Goal: Information Seeking & Learning: Learn about a topic

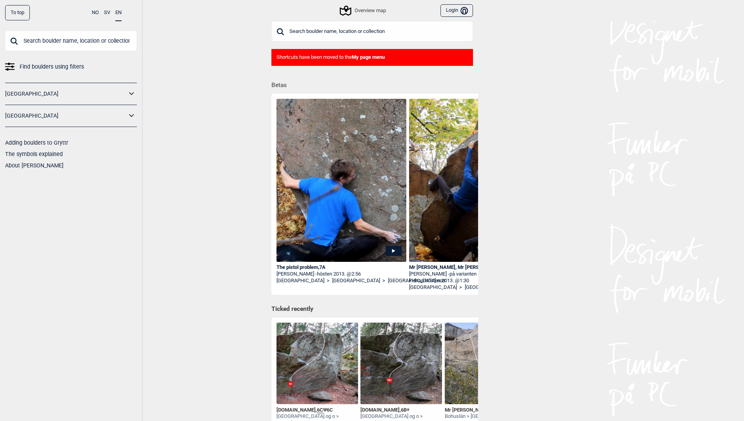
click at [330, 187] on img at bounding box center [342, 187] width 130 height 176
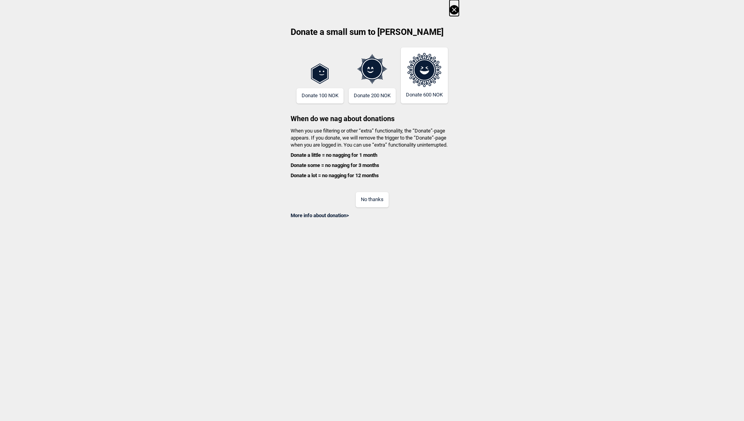
click at [367, 197] on button "No thanks" at bounding box center [372, 199] width 33 height 15
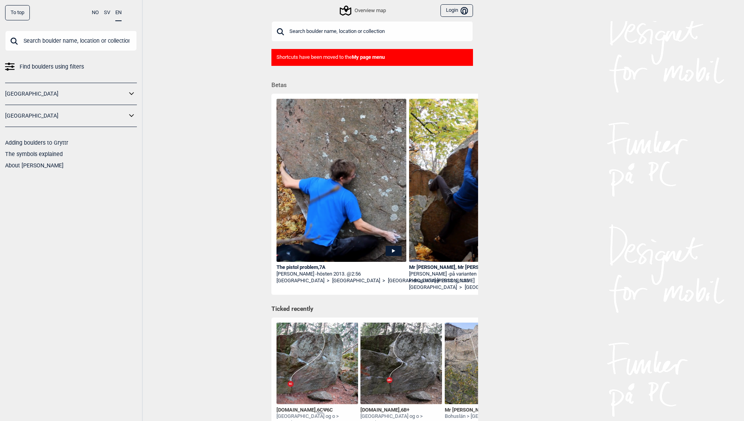
click at [459, 13] on button "Login Bruker" at bounding box center [457, 10] width 32 height 13
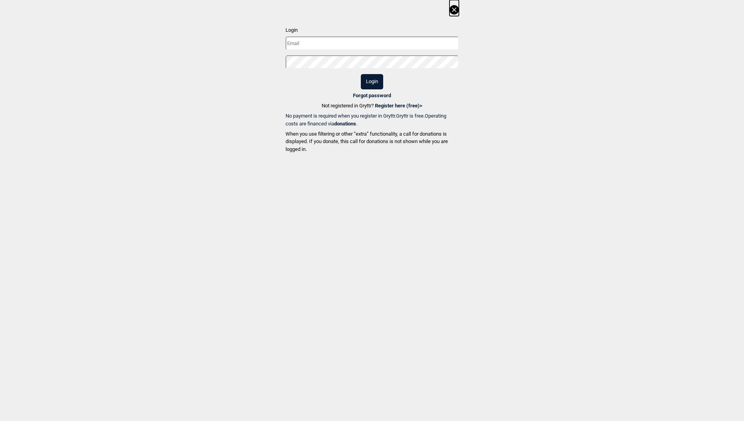
type input "[EMAIL_ADDRESS][DOMAIN_NAME]"
click at [376, 77] on button "Login" at bounding box center [372, 81] width 22 height 15
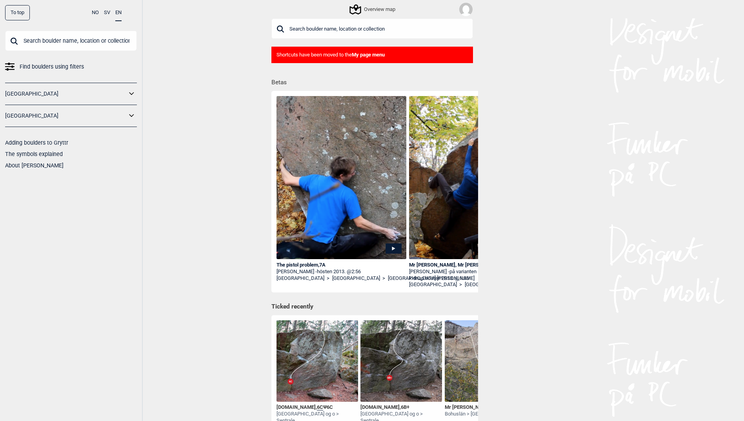
click at [62, 66] on span "Find boulders using filters" at bounding box center [52, 66] width 64 height 11
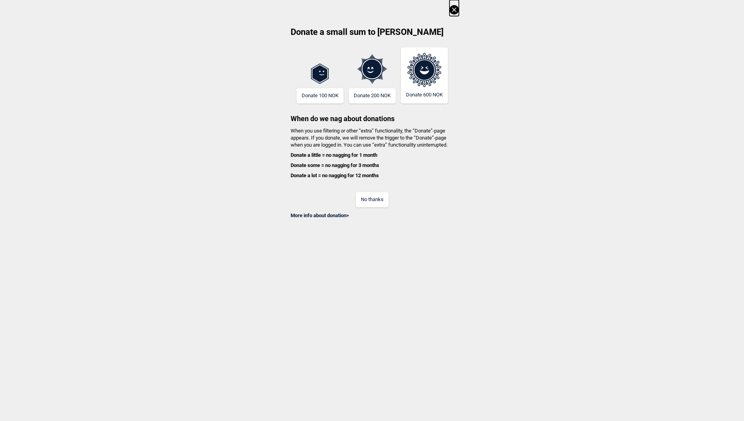
click at [383, 201] on button "No thanks" at bounding box center [372, 199] width 33 height 15
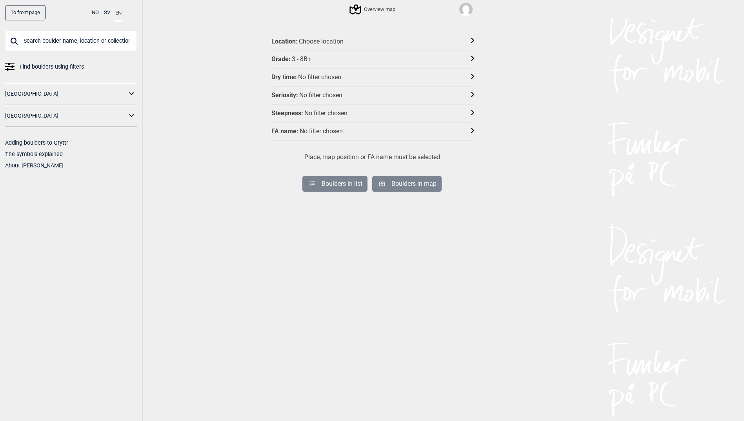
click at [324, 42] on div "Choose location" at bounding box center [321, 42] width 45 height 8
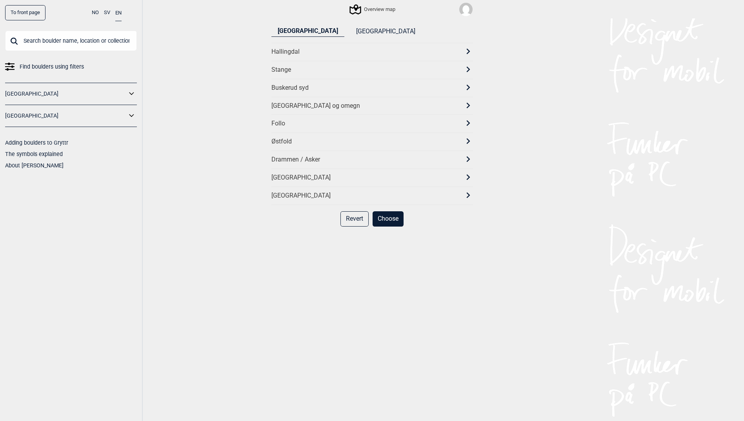
click at [289, 107] on div "[GEOGRAPHIC_DATA] og omegn" at bounding box center [366, 106] width 188 height 8
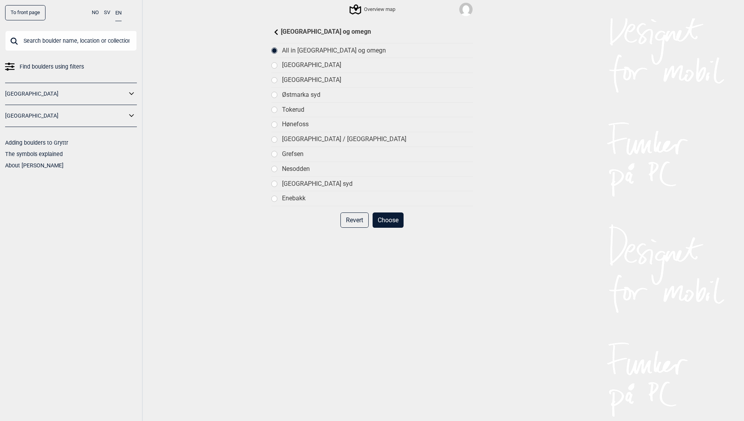
click at [308, 80] on div "[GEOGRAPHIC_DATA]" at bounding box center [377, 80] width 191 height 8
click at [390, 215] on button "Choose" at bounding box center [388, 220] width 31 height 15
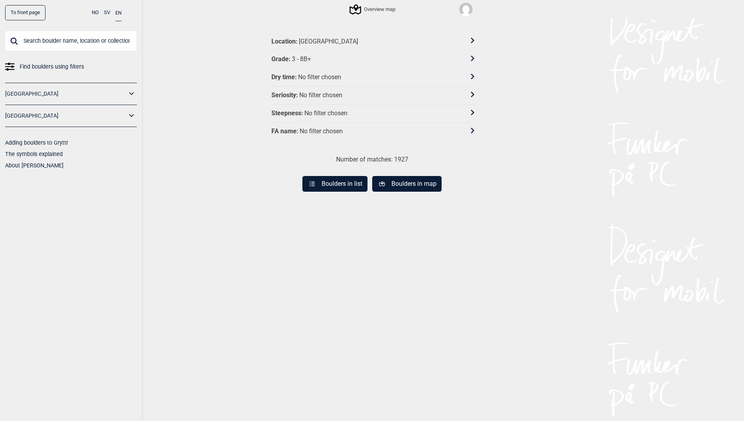
drag, startPoint x: 412, startPoint y: 184, endPoint x: 405, endPoint y: 180, distance: 7.7
click at [412, 184] on button "Boulders in map" at bounding box center [406, 184] width 69 height 16
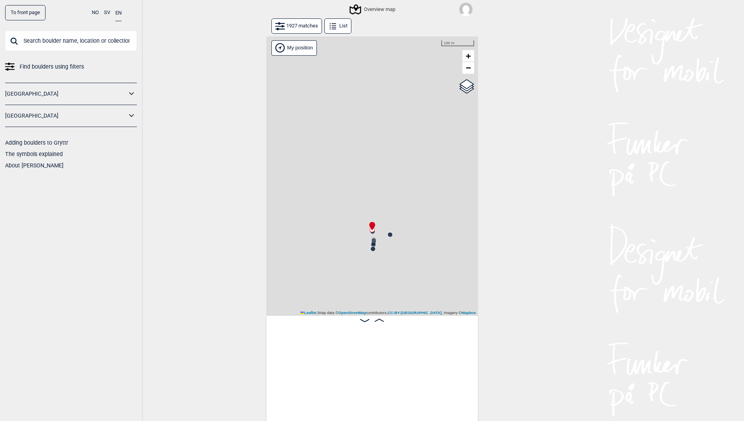
scroll to position [0, 62]
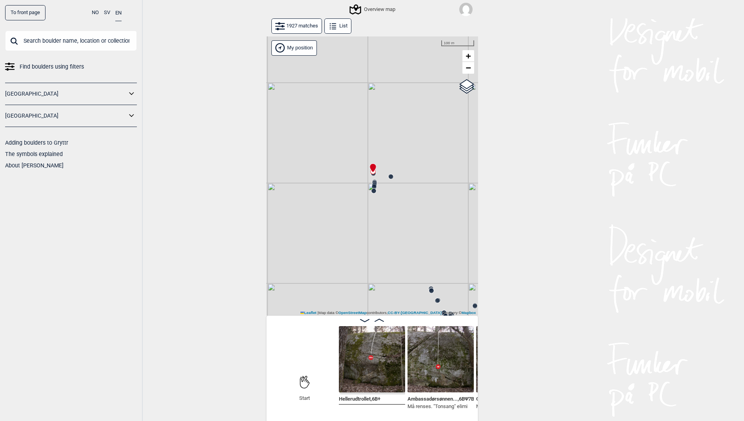
drag, startPoint x: 420, startPoint y: 156, endPoint x: 419, endPoint y: 133, distance: 22.8
click at [419, 132] on div "Gol [GEOGRAPHIC_DATA] Kolomoen [GEOGRAPHIC_DATA] [GEOGRAPHIC_DATA][PERSON_NAME]…" at bounding box center [372, 176] width 212 height 280
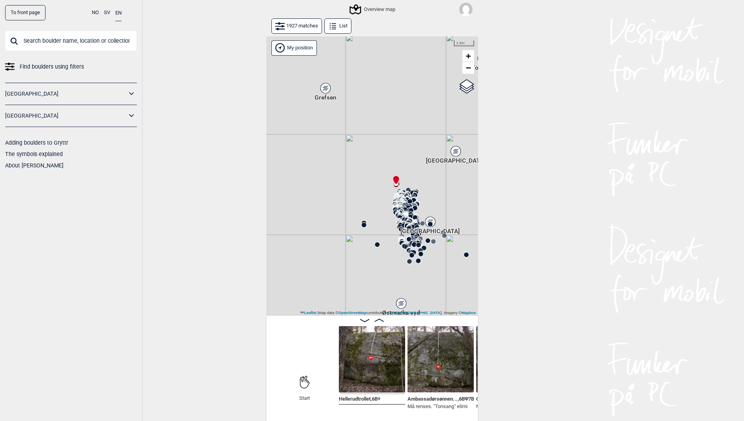
drag, startPoint x: 446, startPoint y: 242, endPoint x: 430, endPoint y: 260, distance: 24.2
click at [431, 261] on div "Gol [GEOGRAPHIC_DATA] Kolomoen [GEOGRAPHIC_DATA] [GEOGRAPHIC_DATA][PERSON_NAME]…" at bounding box center [372, 176] width 212 height 280
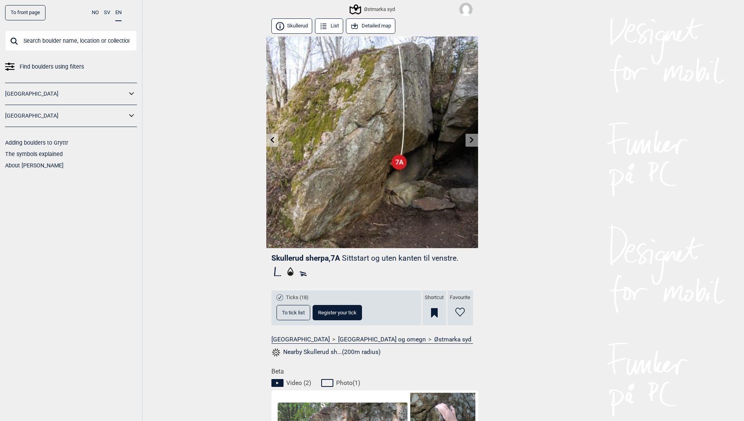
click at [463, 310] on icon at bounding box center [460, 312] width 9 height 9
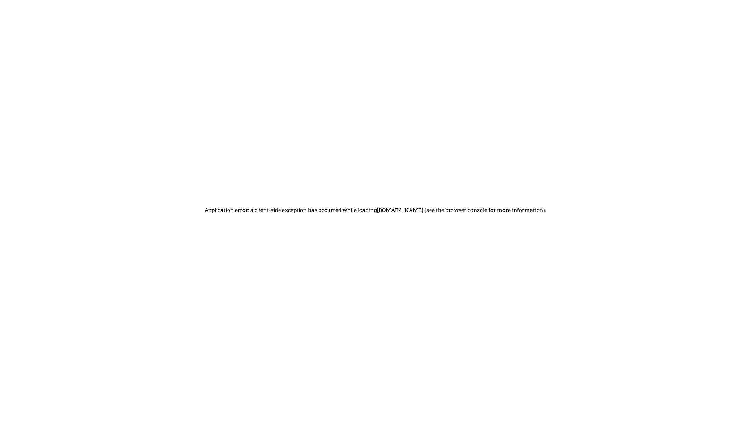
click at [43, 67] on div "Application error: a client-side exception has occurred while loading www.grytt…" at bounding box center [375, 210] width 750 height 421
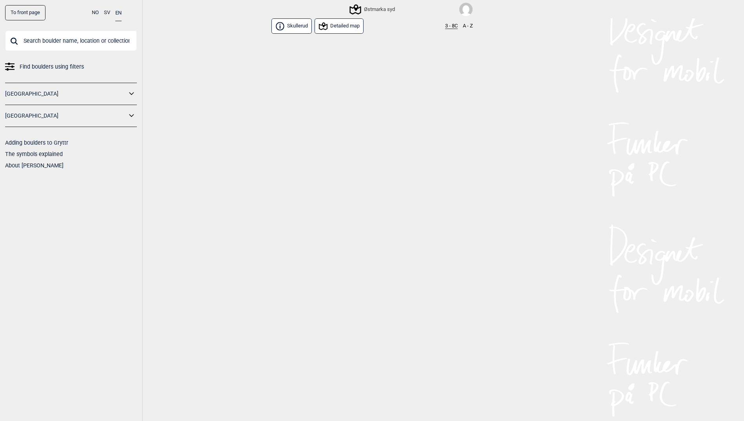
scroll to position [5249, 0]
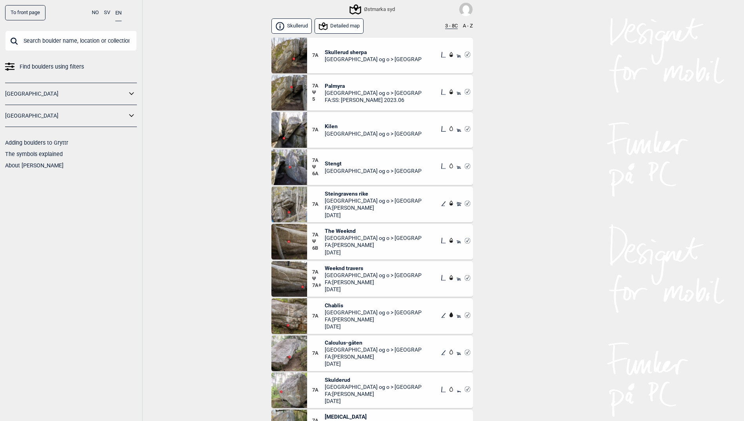
click at [366, 54] on span "Skullerud sherpa" at bounding box center [373, 52] width 97 height 7
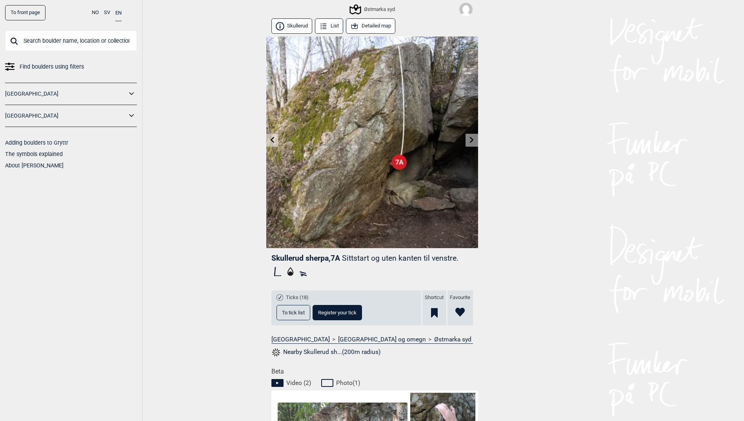
click at [327, 24] on icon at bounding box center [323, 26] width 9 height 9
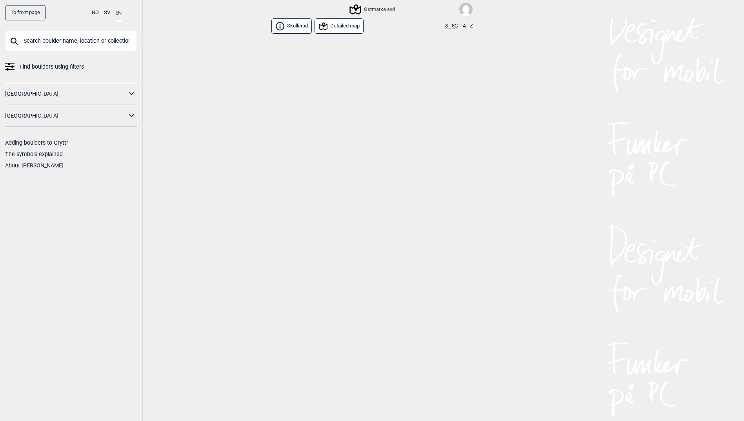
scroll to position [5249, 0]
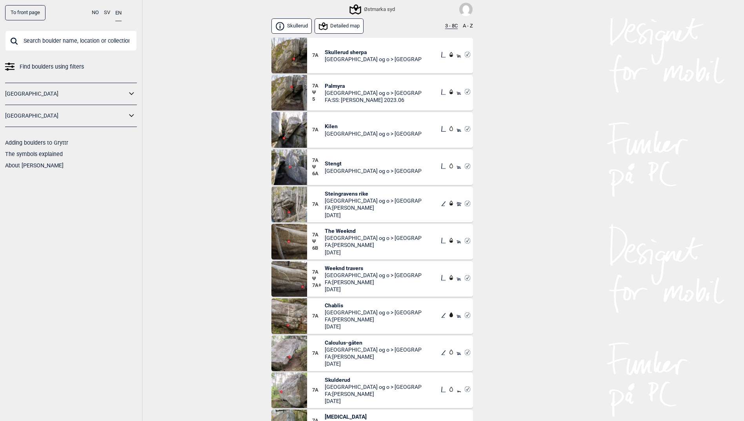
click at [293, 130] on img at bounding box center [290, 130] width 36 height 36
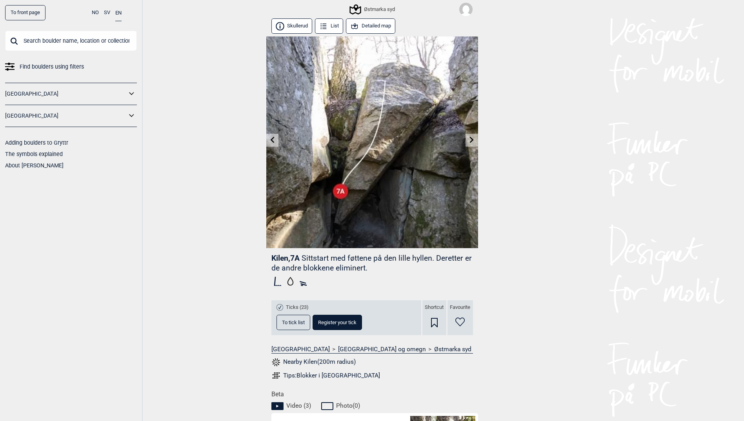
click at [464, 319] on icon at bounding box center [460, 322] width 9 height 9
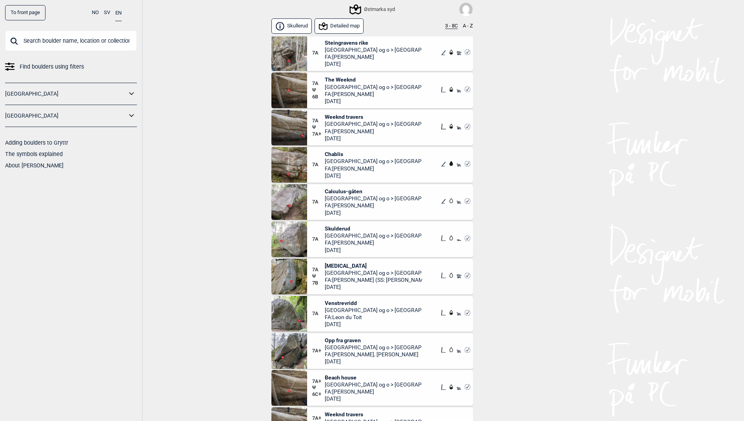
scroll to position [5405, 0]
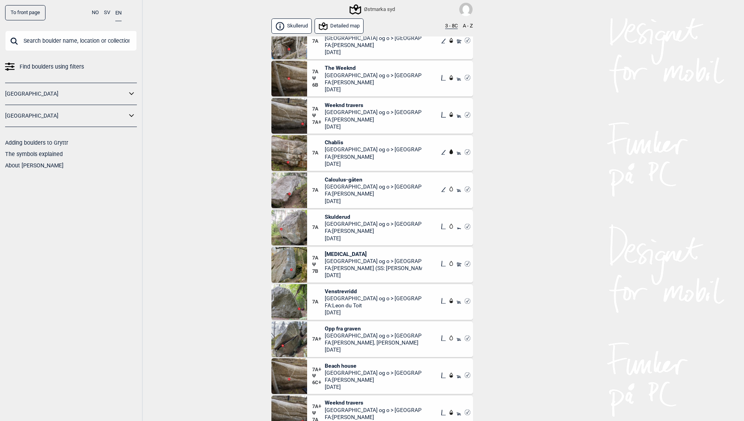
click at [372, 154] on span "FA: Niklas Björnerstedt" at bounding box center [373, 156] width 97 height 7
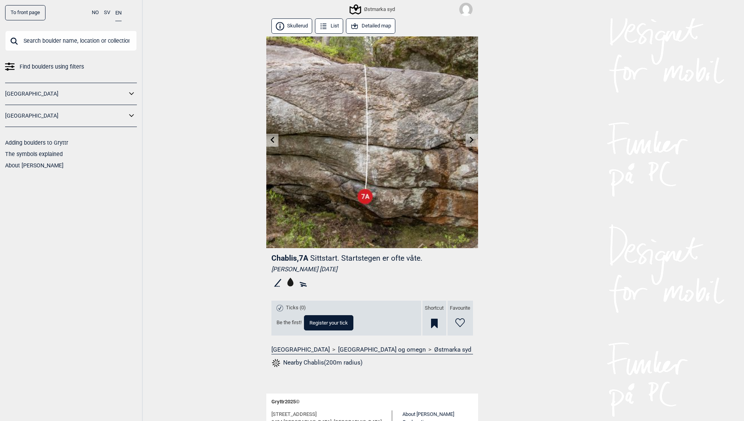
click at [324, 26] on icon at bounding box center [325, 25] width 4 height 0
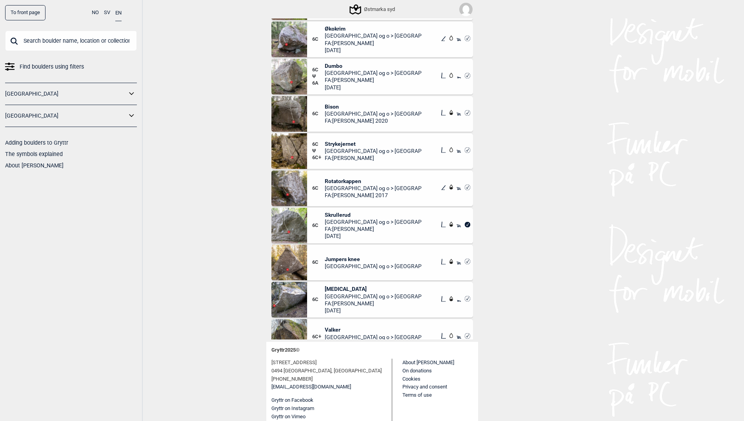
scroll to position [4648, 0]
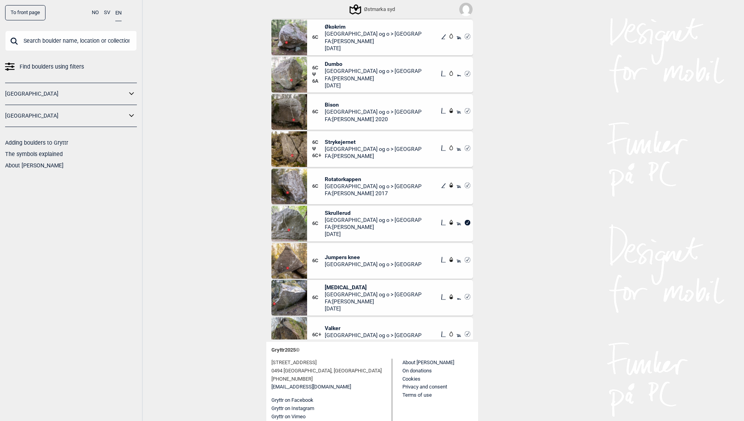
click at [284, 216] on img at bounding box center [290, 224] width 36 height 36
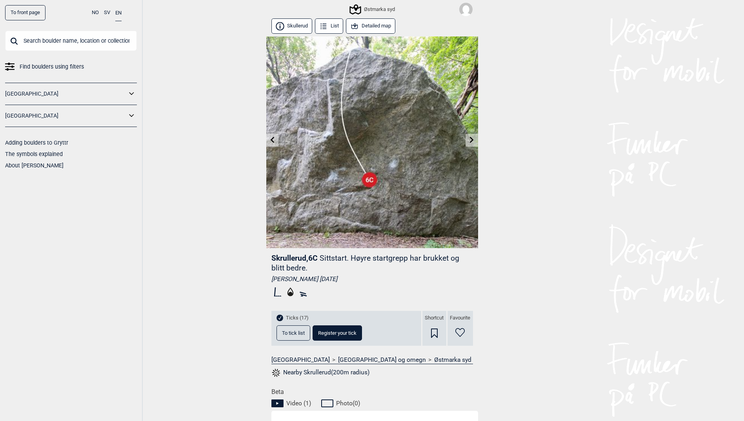
click at [272, 141] on icon at bounding box center [272, 140] width 4 height 6
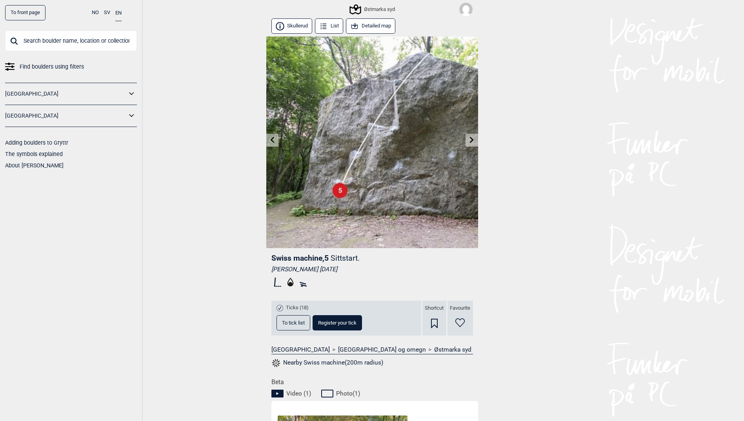
click at [272, 141] on icon at bounding box center [272, 140] width 4 height 6
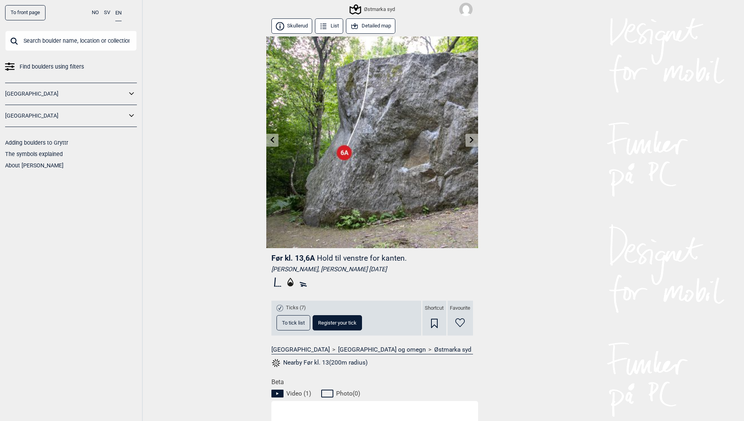
click at [272, 142] on icon at bounding box center [272, 140] width 6 height 6
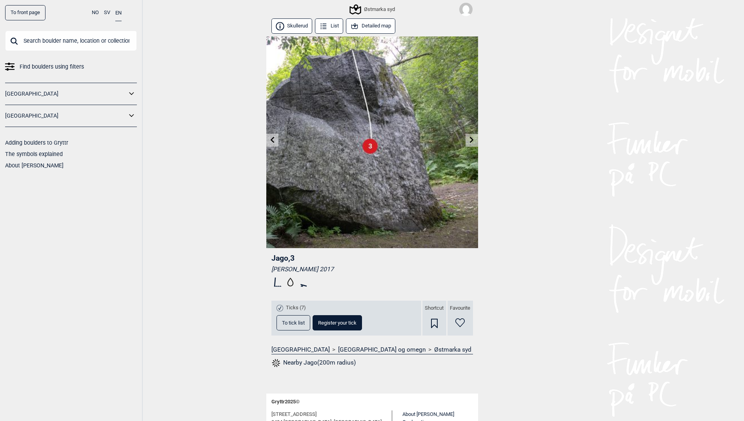
click at [272, 142] on icon at bounding box center [272, 140] width 6 height 6
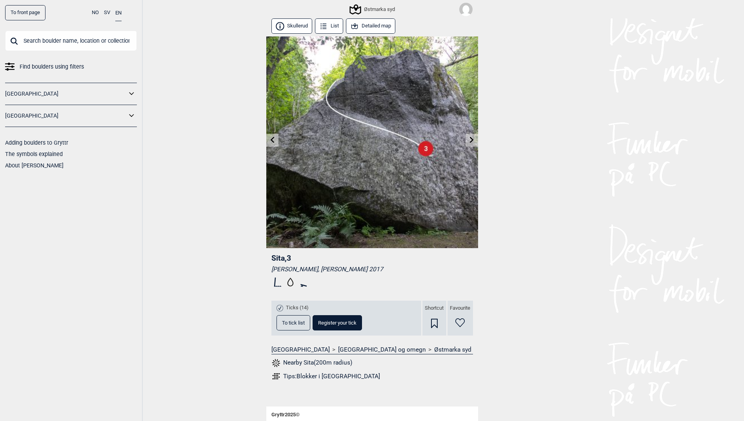
click at [272, 142] on icon at bounding box center [272, 140] width 6 height 6
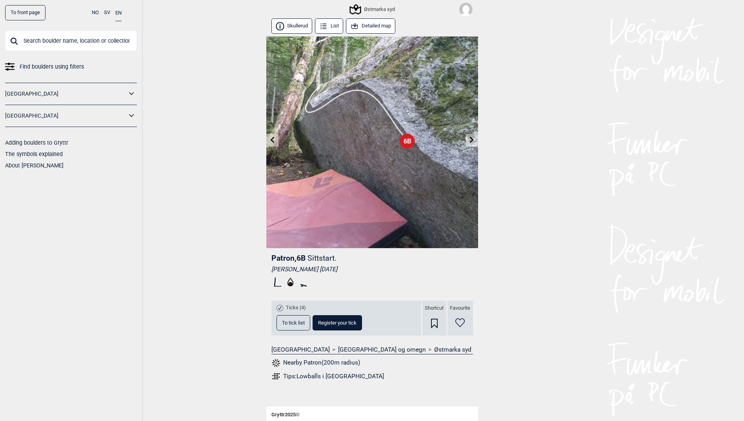
click at [272, 142] on icon at bounding box center [272, 140] width 6 height 6
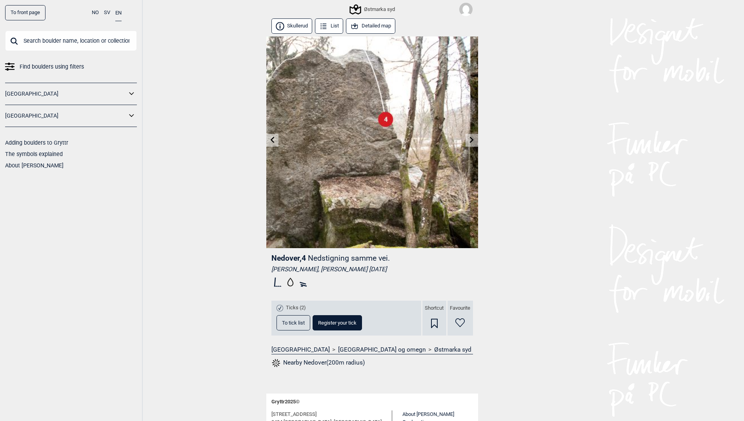
click at [465, 139] on img at bounding box center [372, 142] width 212 height 212
click at [473, 139] on icon at bounding box center [472, 140] width 6 height 6
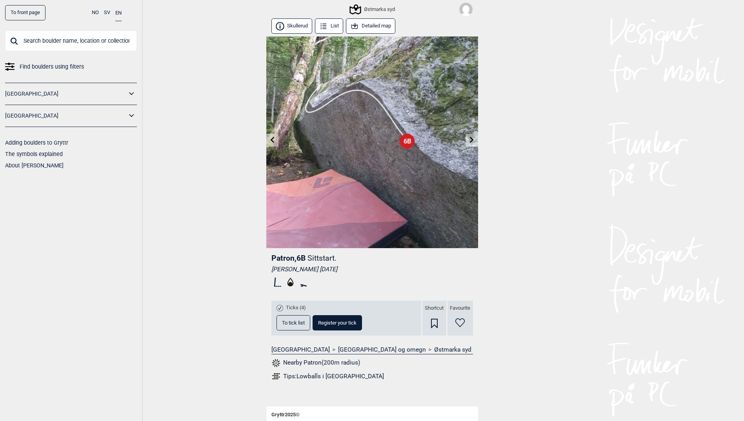
click at [278, 136] on link at bounding box center [272, 140] width 12 height 13
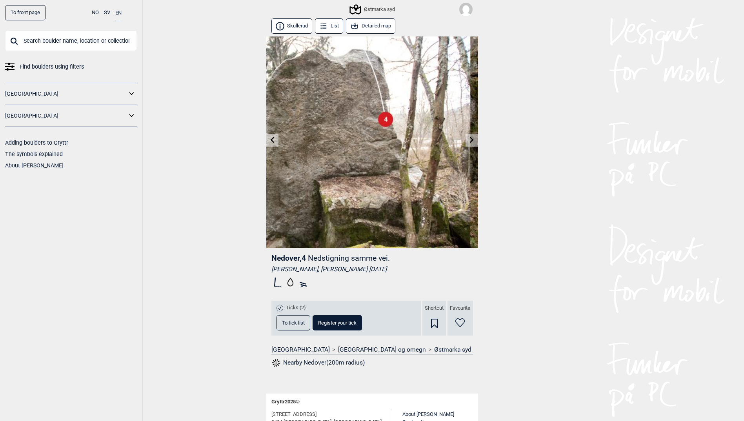
click at [276, 137] on link at bounding box center [272, 140] width 12 height 13
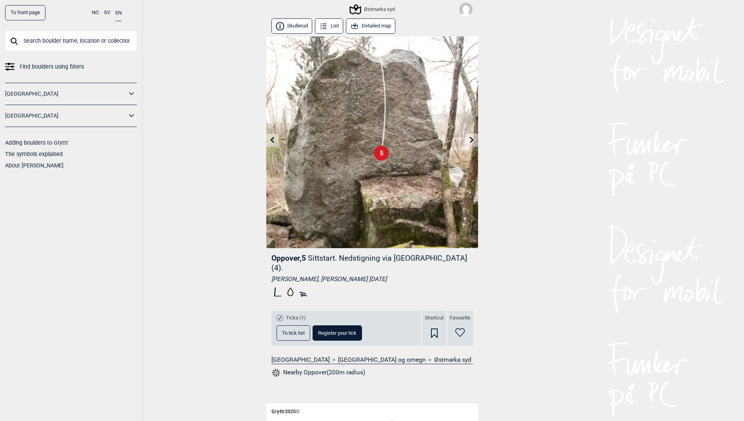
click at [270, 139] on icon at bounding box center [272, 140] width 6 height 6
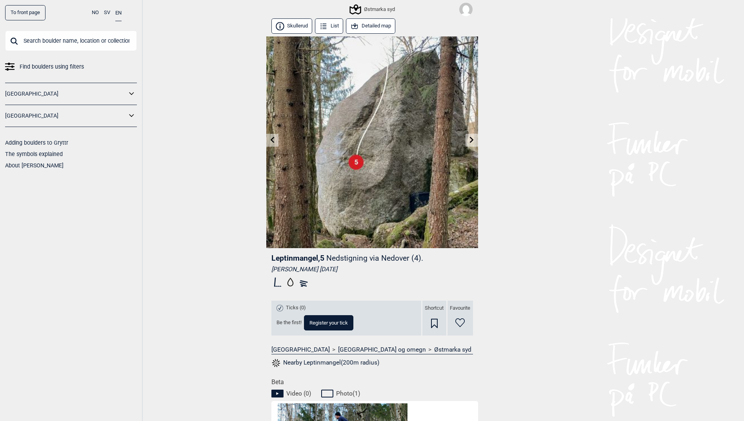
click at [270, 139] on icon at bounding box center [272, 140] width 6 height 6
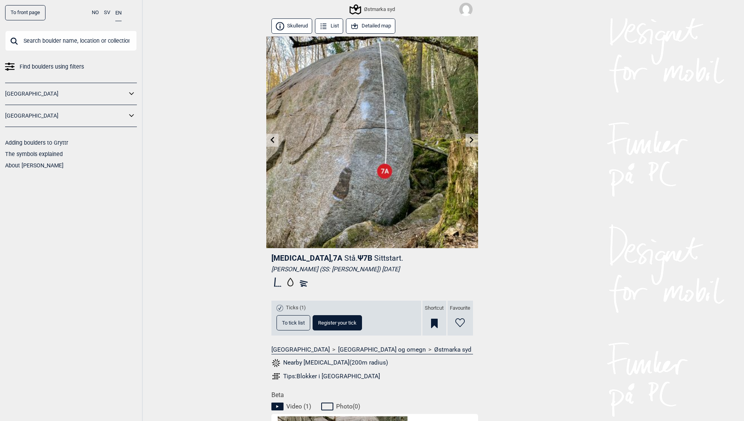
click at [270, 139] on icon at bounding box center [272, 140] width 6 height 6
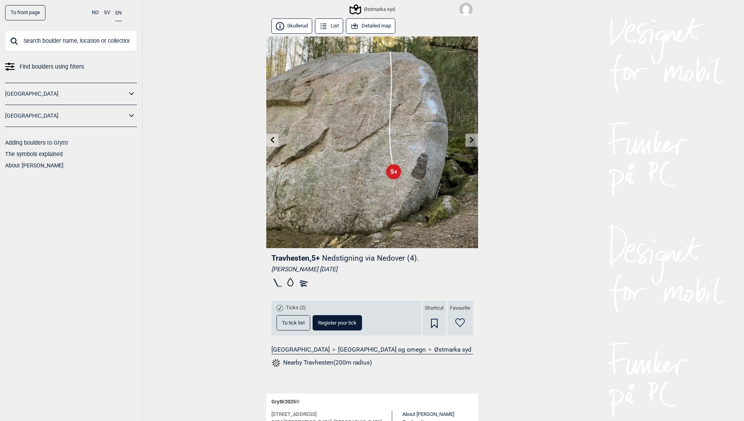
click at [473, 140] on icon at bounding box center [472, 140] width 4 height 6
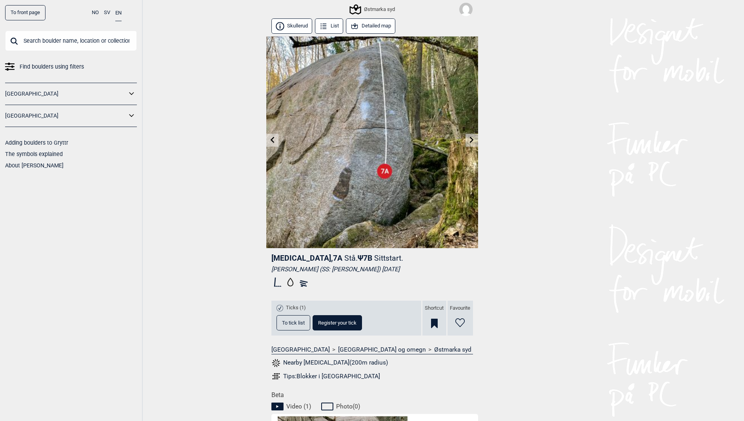
click at [276, 141] on link at bounding box center [272, 140] width 12 height 13
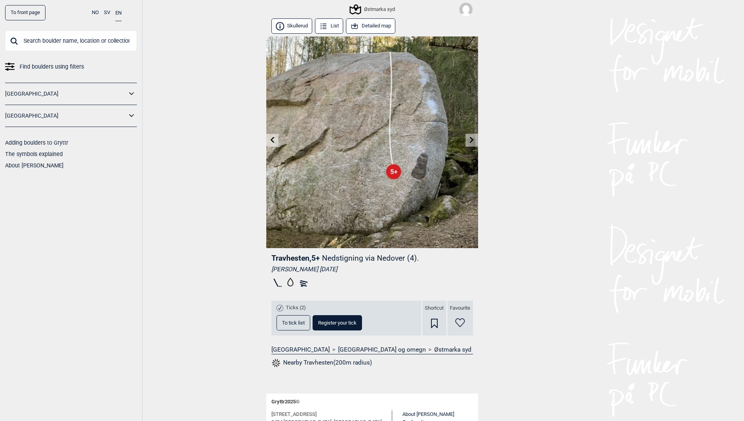
click at [272, 141] on icon at bounding box center [272, 140] width 4 height 6
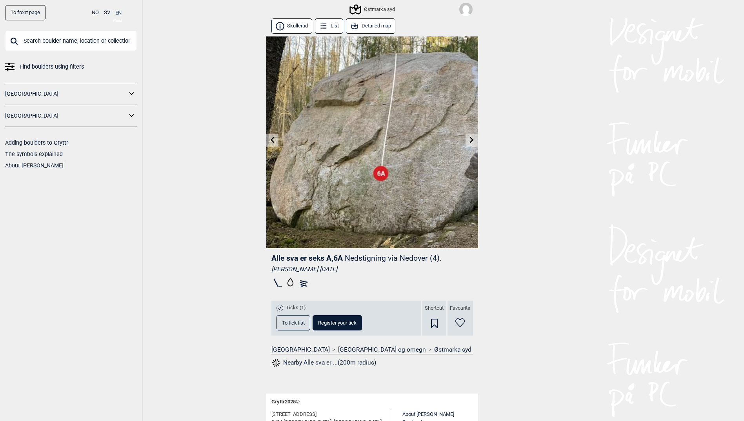
click at [272, 141] on icon at bounding box center [272, 140] width 4 height 6
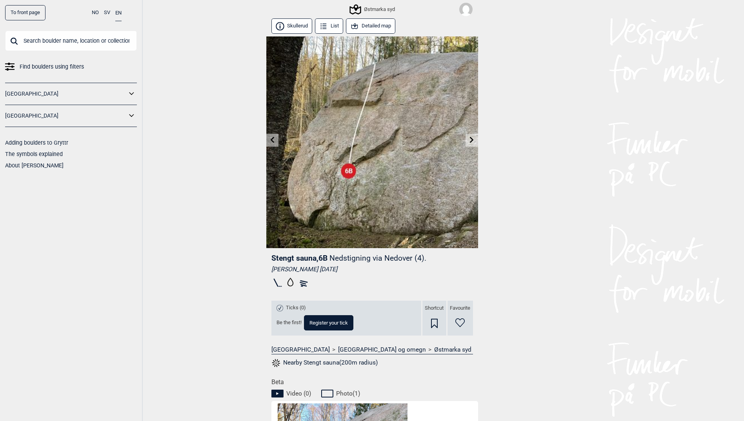
click at [272, 141] on icon at bounding box center [272, 140] width 4 height 6
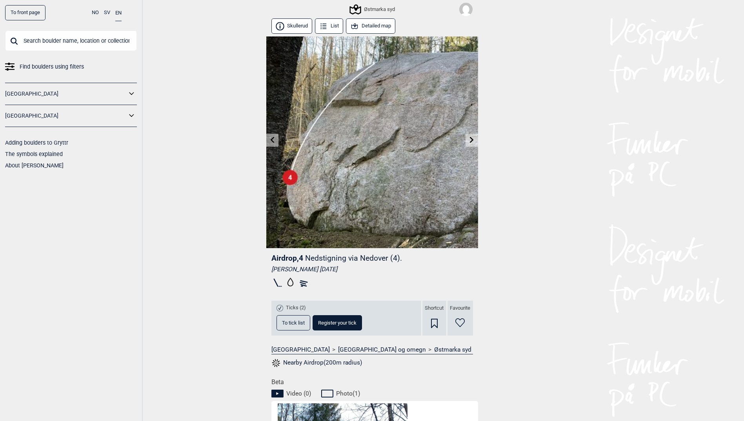
click at [272, 141] on icon at bounding box center [272, 140] width 4 height 6
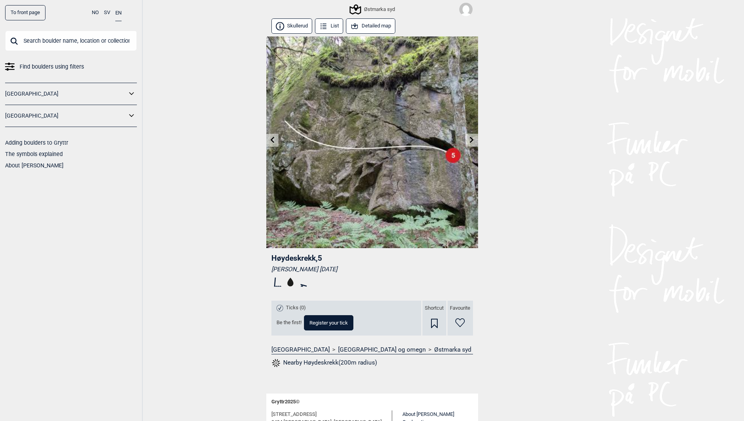
click at [272, 141] on icon at bounding box center [272, 140] width 4 height 6
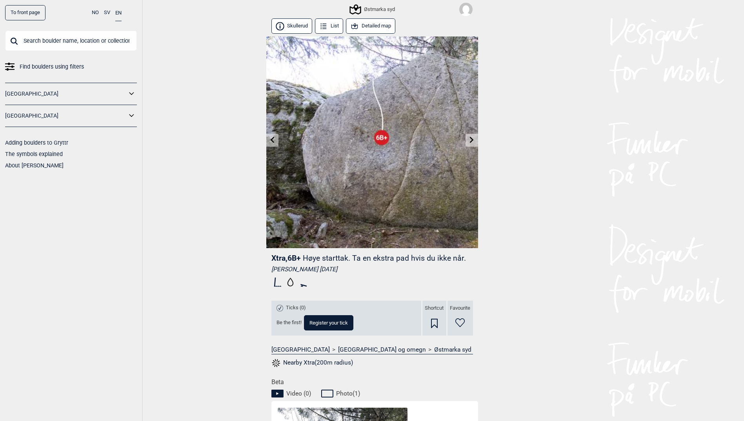
click at [272, 141] on icon at bounding box center [272, 140] width 4 height 6
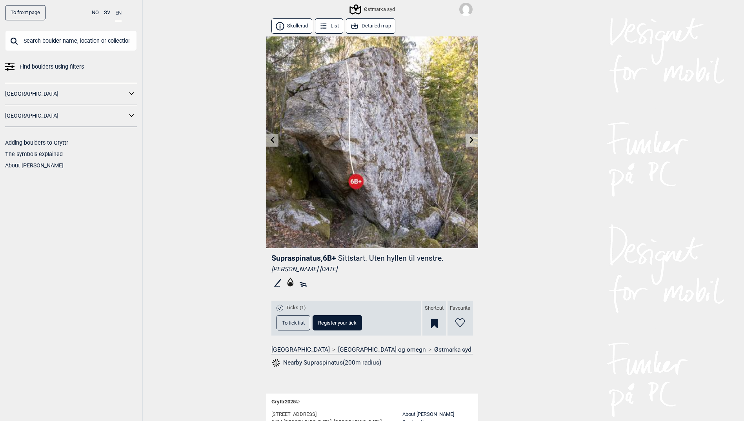
click at [272, 141] on icon at bounding box center [272, 140] width 4 height 6
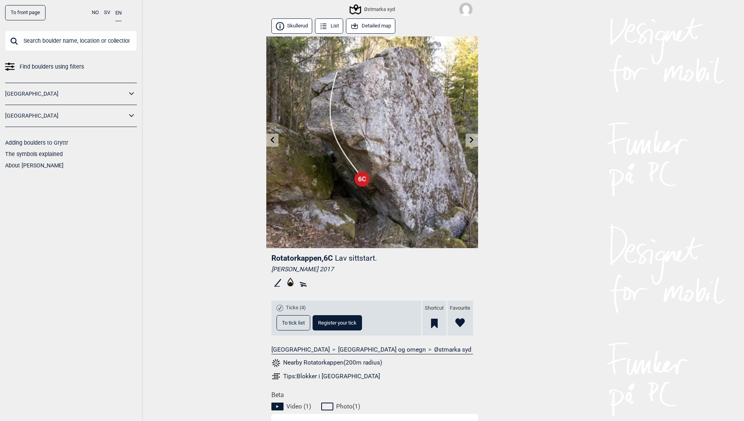
click at [477, 140] on link at bounding box center [472, 140] width 12 height 13
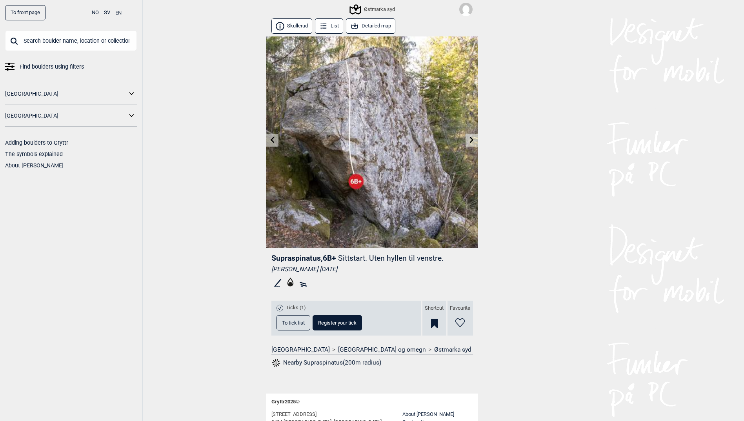
click at [470, 139] on icon at bounding box center [472, 140] width 6 height 6
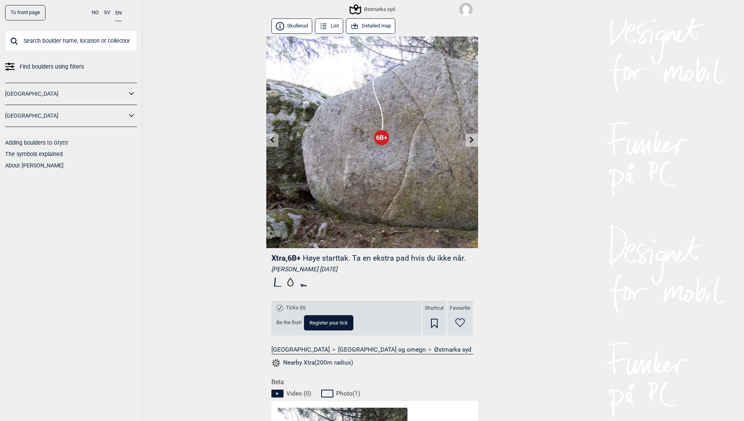
click at [272, 143] on icon at bounding box center [272, 140] width 6 height 6
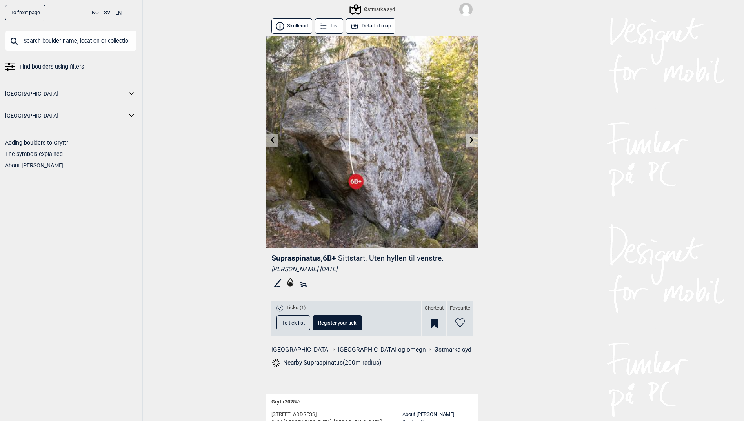
click at [272, 143] on icon at bounding box center [272, 140] width 6 height 6
